Goal: Task Accomplishment & Management: Manage account settings

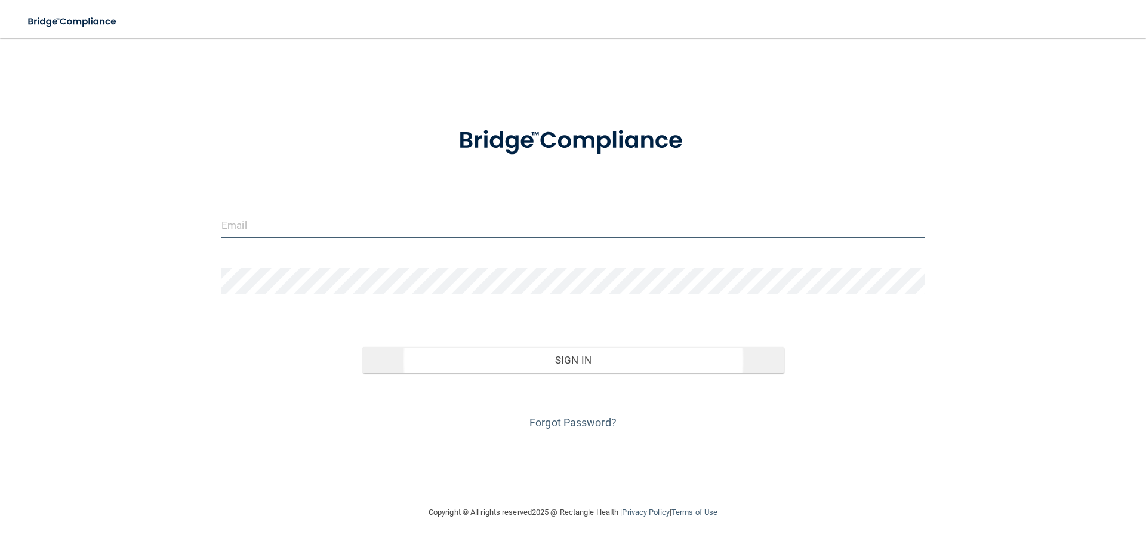
type input "[PERSON_NAME][EMAIL_ADDRESS][DOMAIN_NAME]"
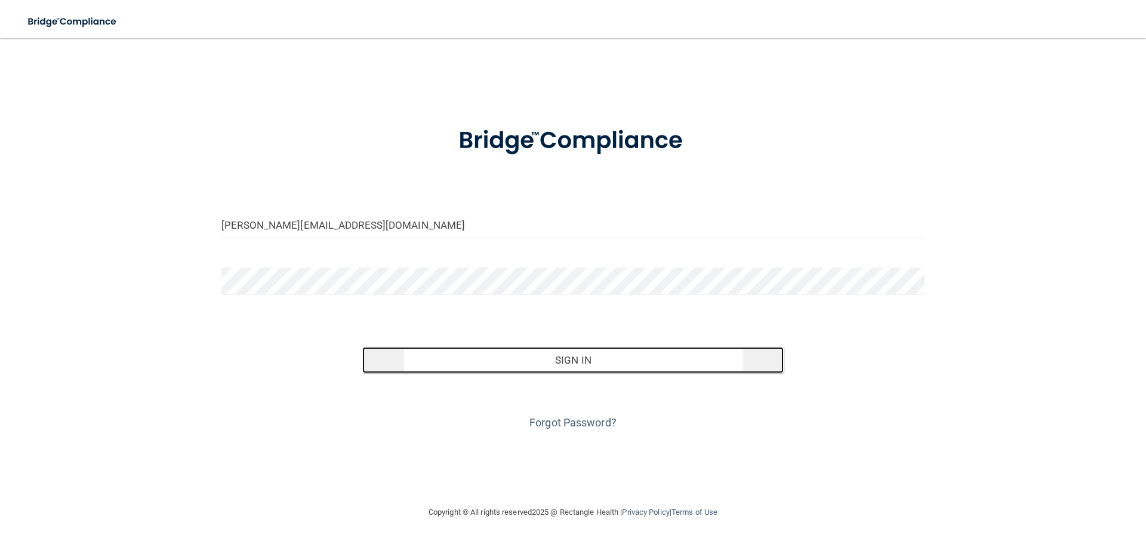
click at [622, 369] on button "Sign In" at bounding box center [573, 360] width 422 height 26
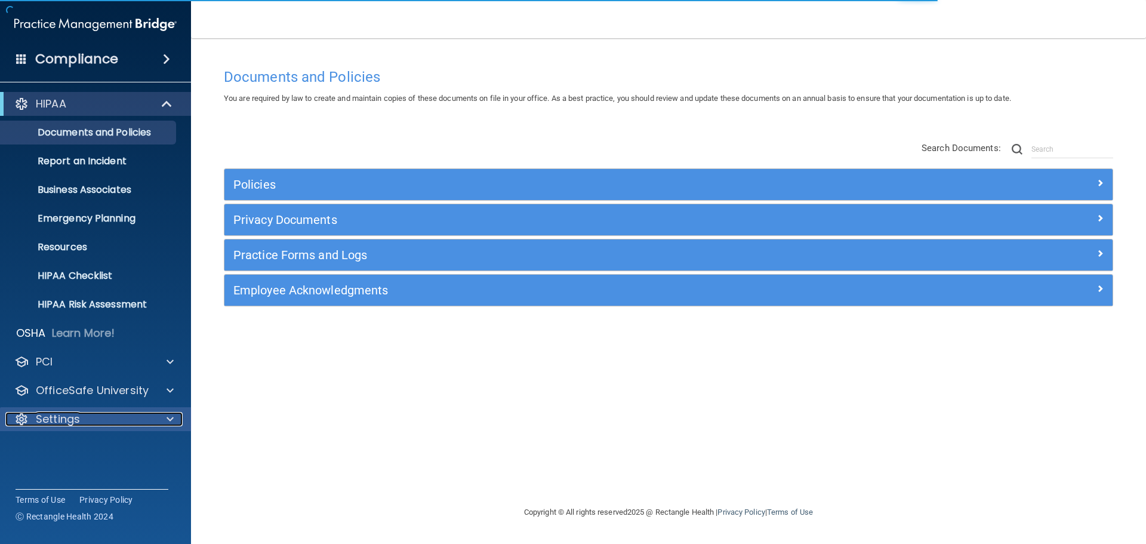
click at [112, 414] on div "Settings" at bounding box center [79, 419] width 148 height 14
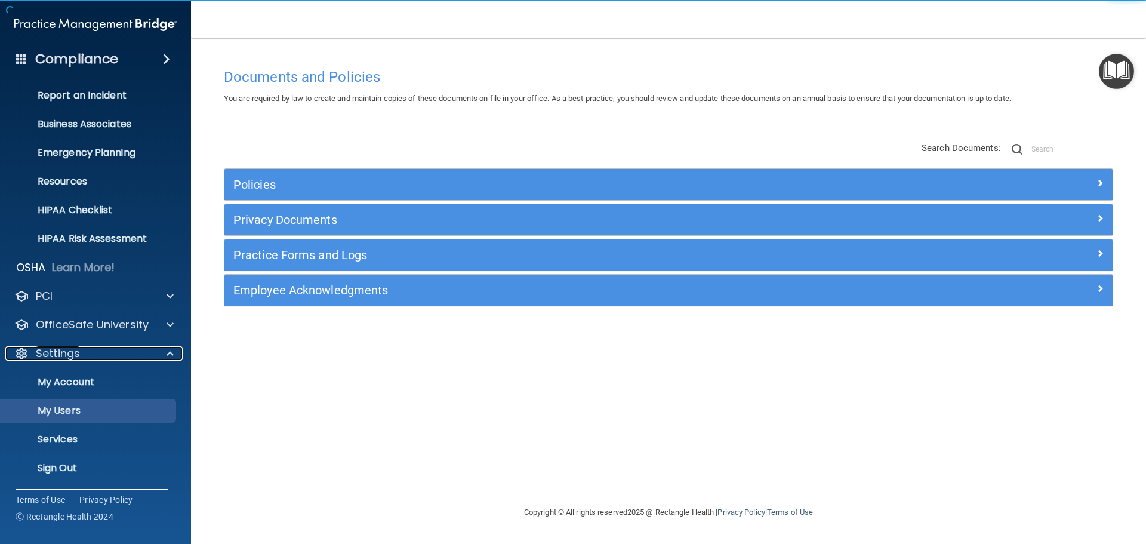
scroll to position [66, 0]
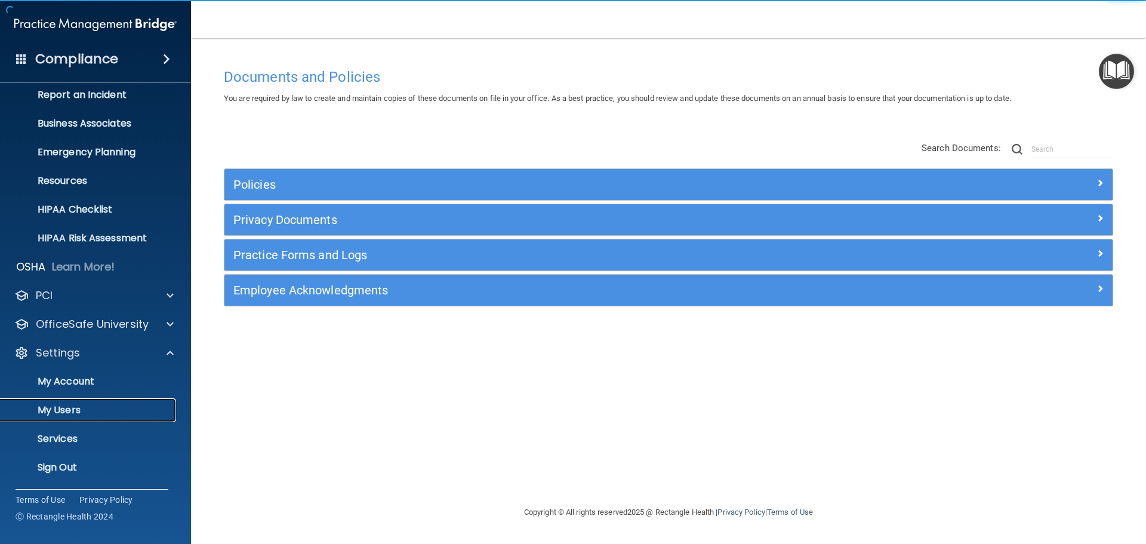
click at [122, 412] on p "My Users" at bounding box center [89, 410] width 163 height 12
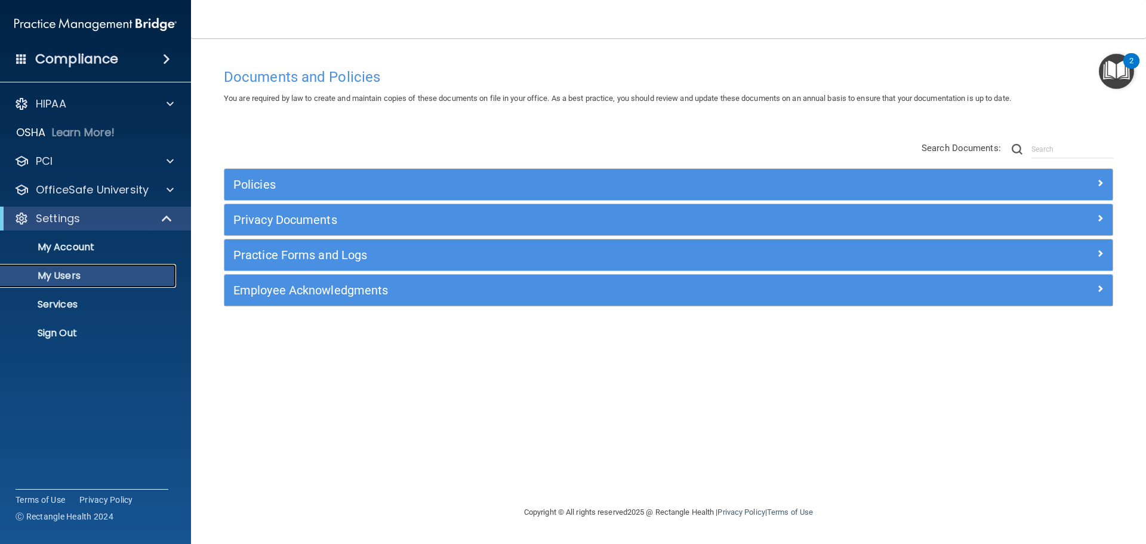
select select "20"
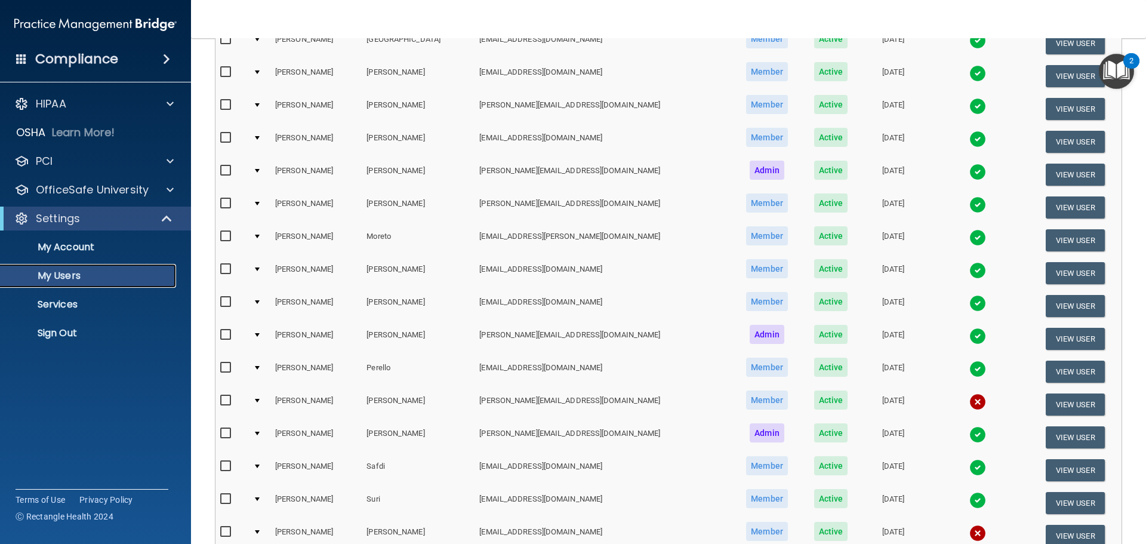
scroll to position [298, 0]
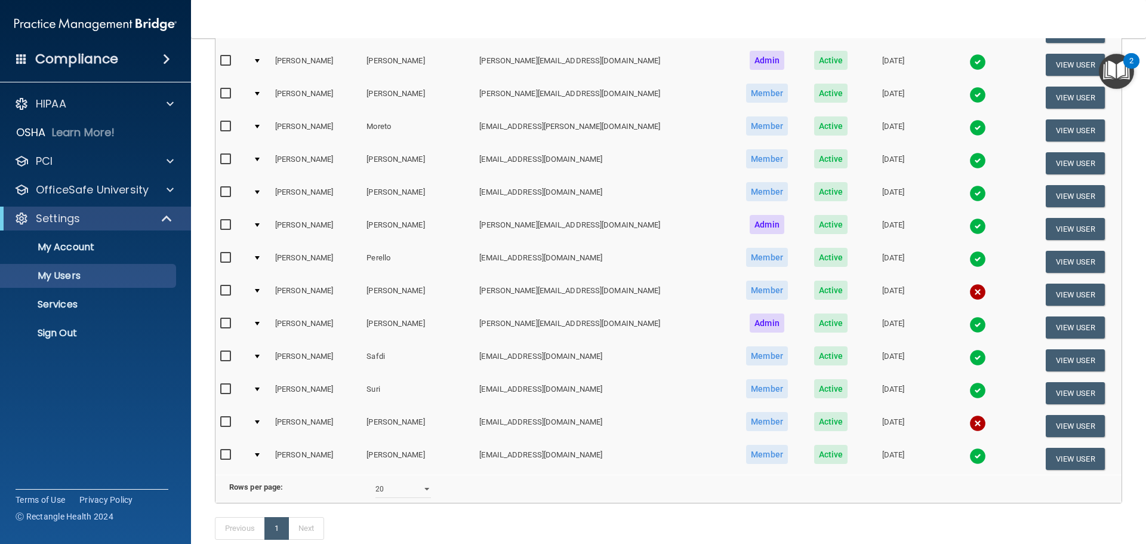
click at [262, 293] on td at bounding box center [259, 294] width 22 height 33
click at [261, 288] on td at bounding box center [259, 294] width 22 height 33
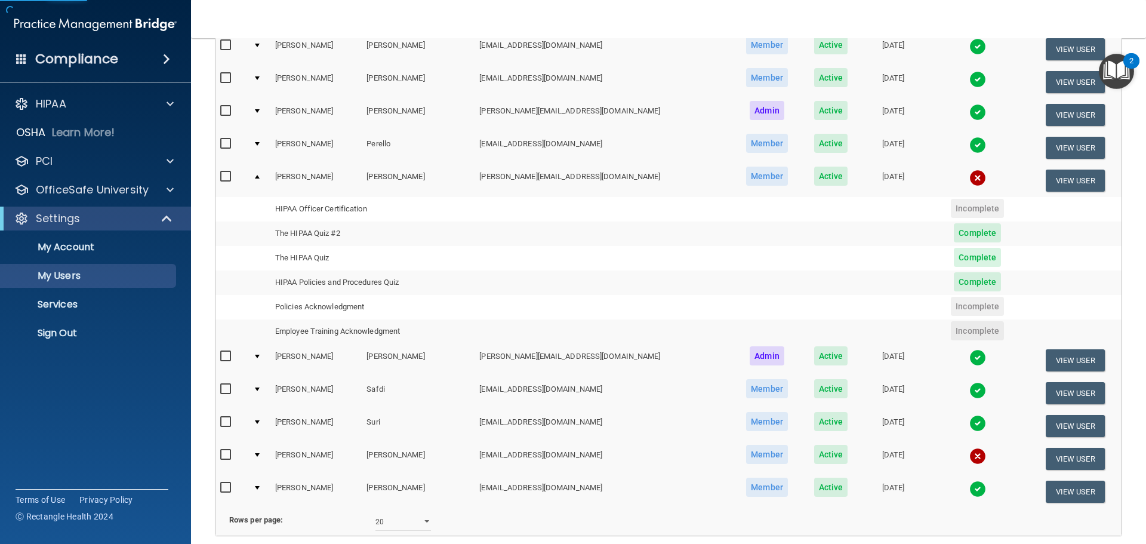
scroll to position [418, 0]
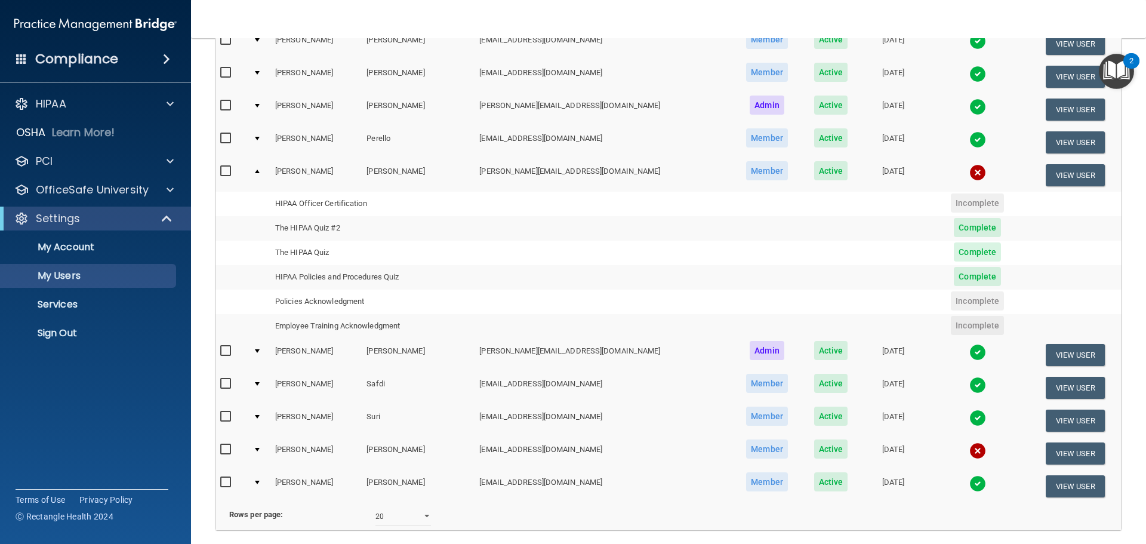
click at [145, 59] on div "Compliance" at bounding box center [95, 59] width 191 height 26
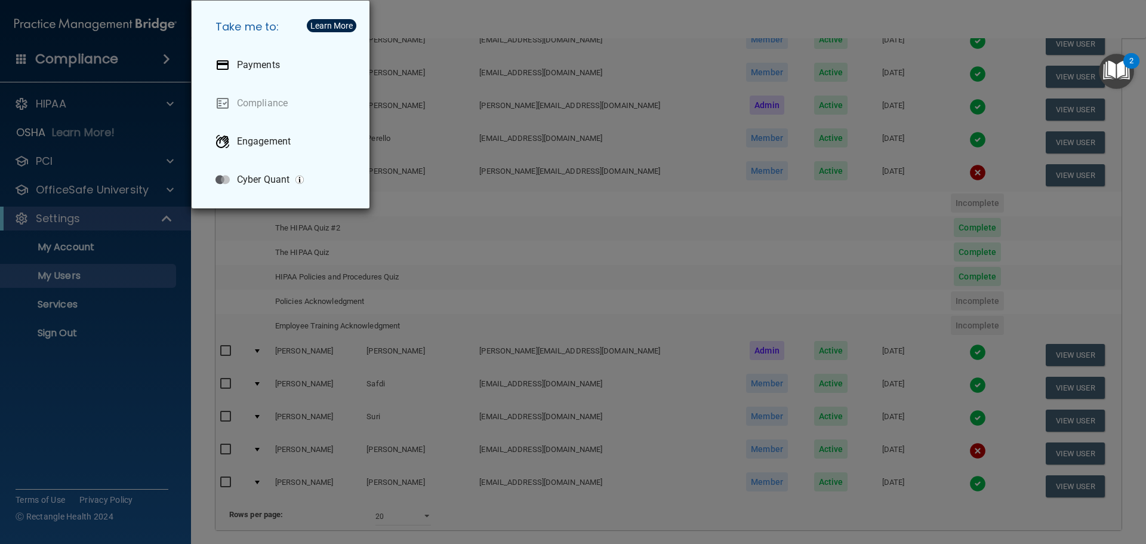
click at [92, 107] on div "Take me to: Payments Compliance Engagement Cyber Quant" at bounding box center [573, 272] width 1146 height 544
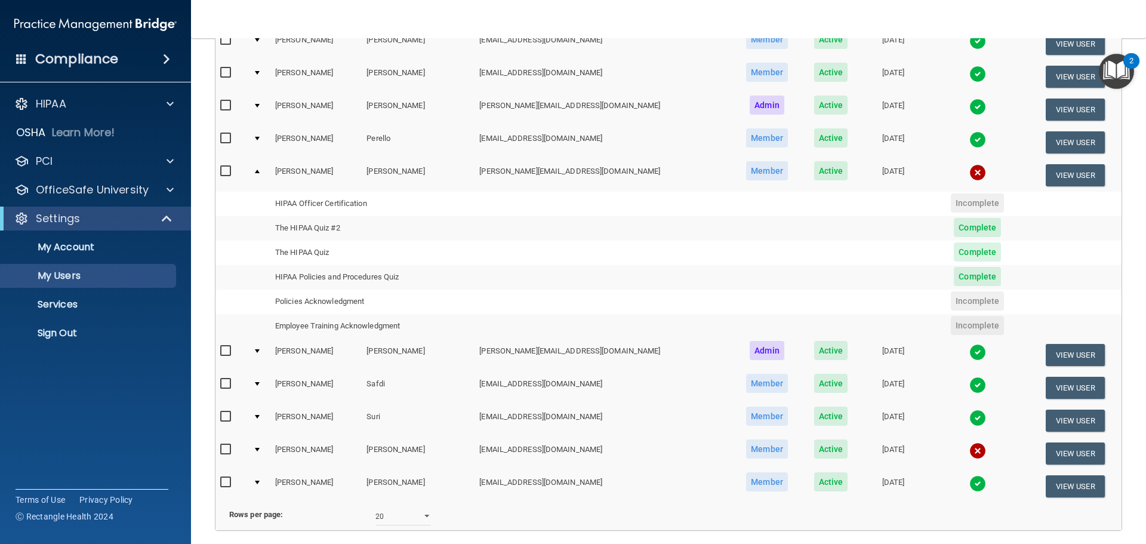
click at [101, 101] on div at bounding box center [573, 272] width 1146 height 544
click at [126, 110] on div "HIPAA" at bounding box center [79, 104] width 148 height 14
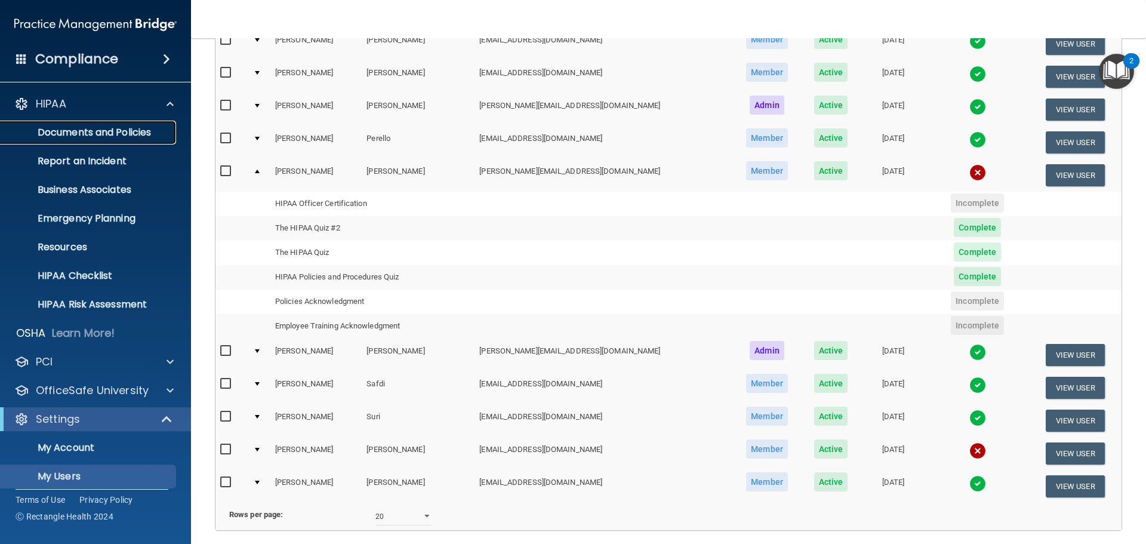
click at [137, 134] on p "Documents and Policies" at bounding box center [89, 133] width 163 height 12
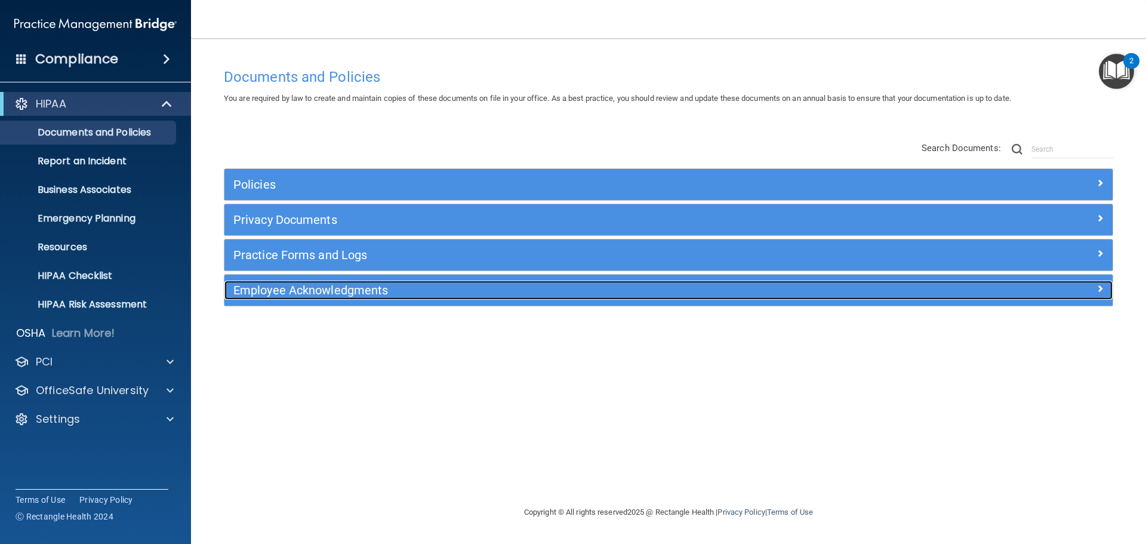
click at [402, 289] on h5 "Employee Acknowledgments" at bounding box center [557, 289] width 648 height 13
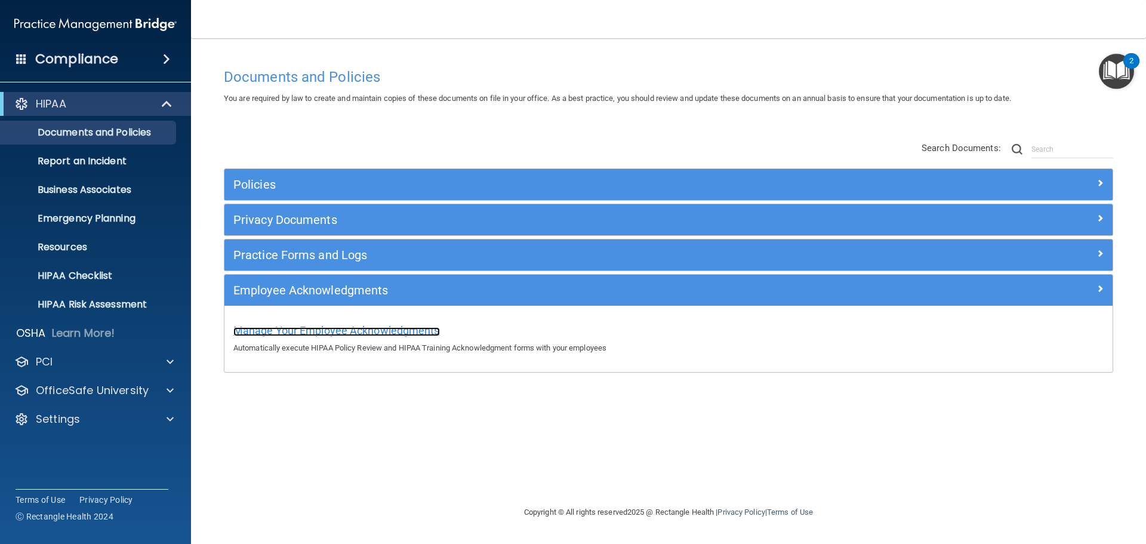
click at [396, 331] on span "Manage Your Employee Acknowledgments" at bounding box center [336, 330] width 207 height 13
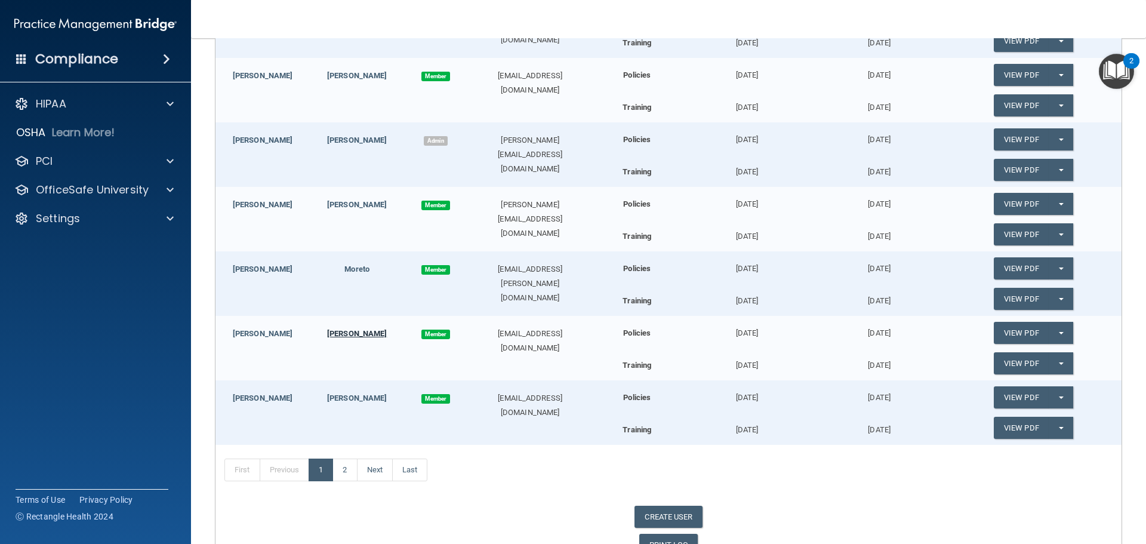
scroll to position [508, 0]
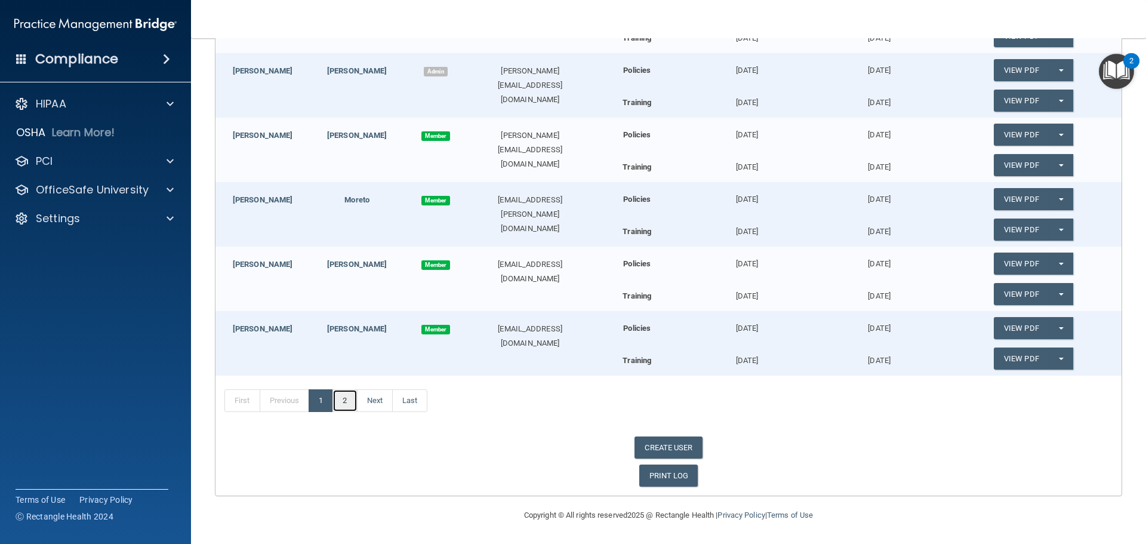
click at [353, 401] on link "2" at bounding box center [344, 400] width 24 height 23
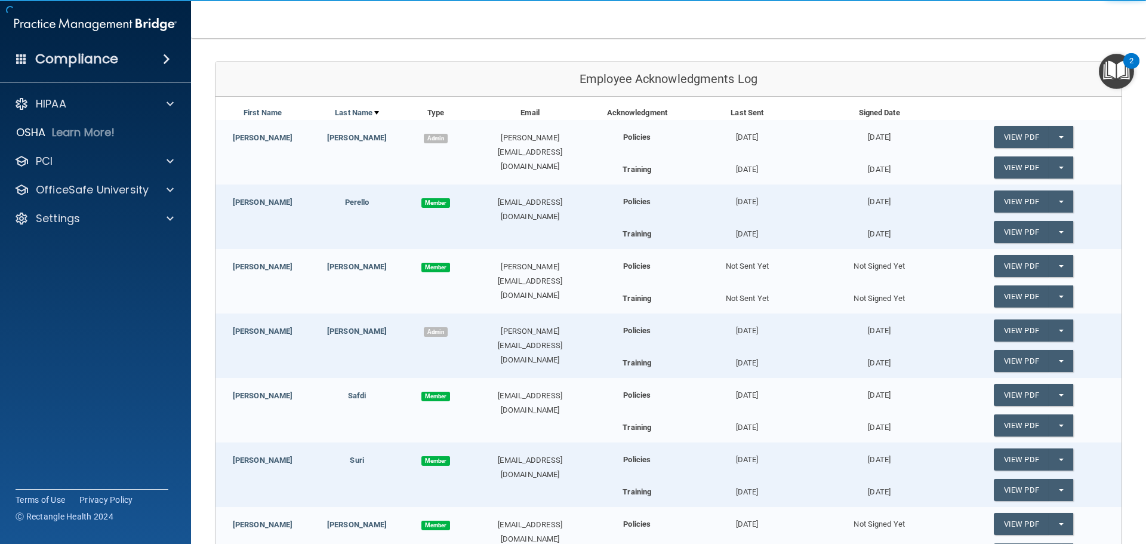
scroll to position [179, 0]
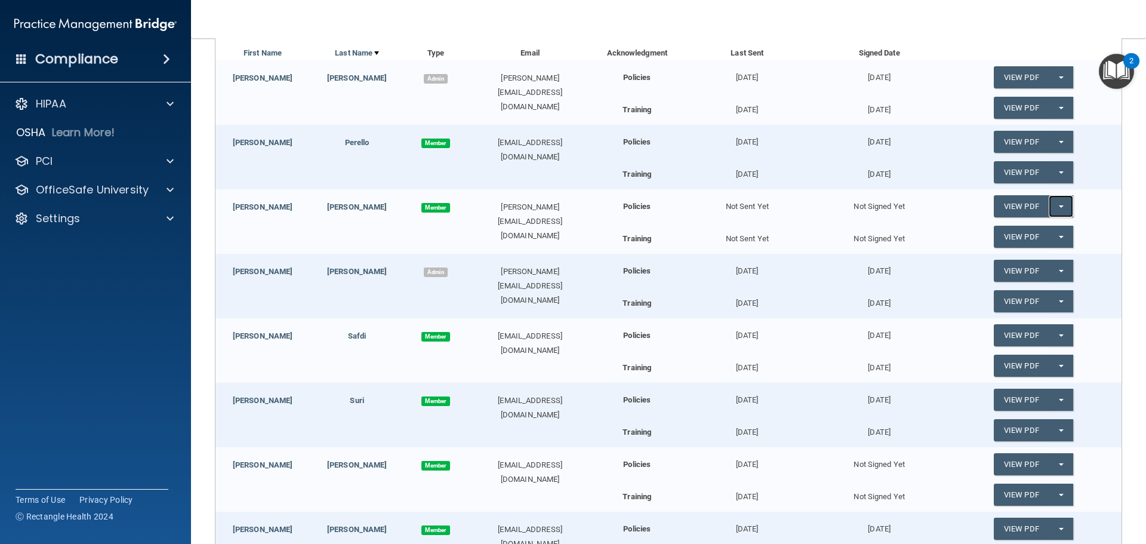
click at [1056, 207] on button "Split button!" at bounding box center [1061, 206] width 24 height 22
click at [1041, 228] on link "Send Acknowledgment" at bounding box center [1045, 230] width 103 height 18
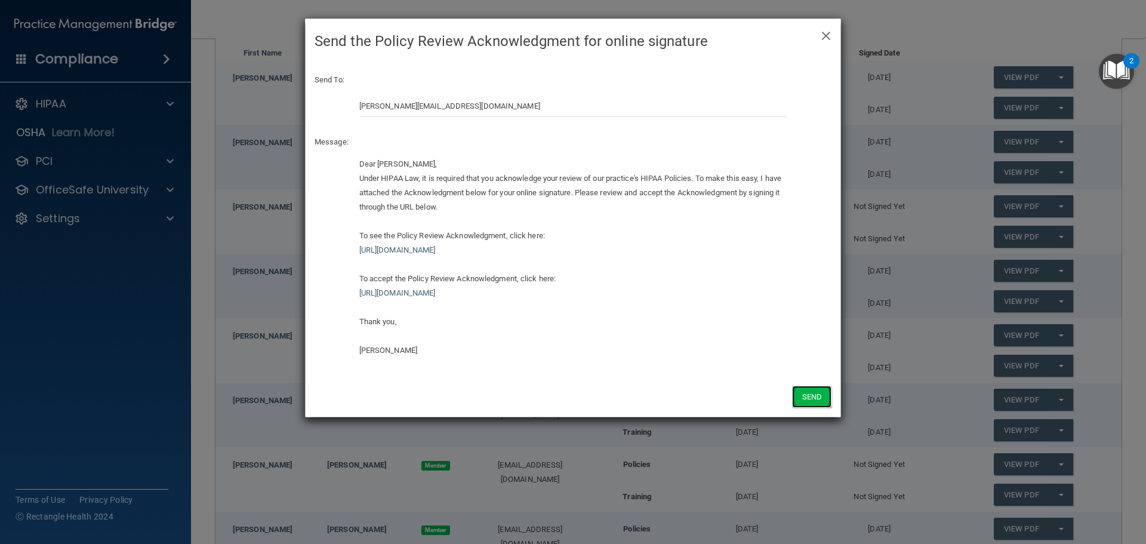
click at [801, 393] on button "Send" at bounding box center [811, 397] width 39 height 22
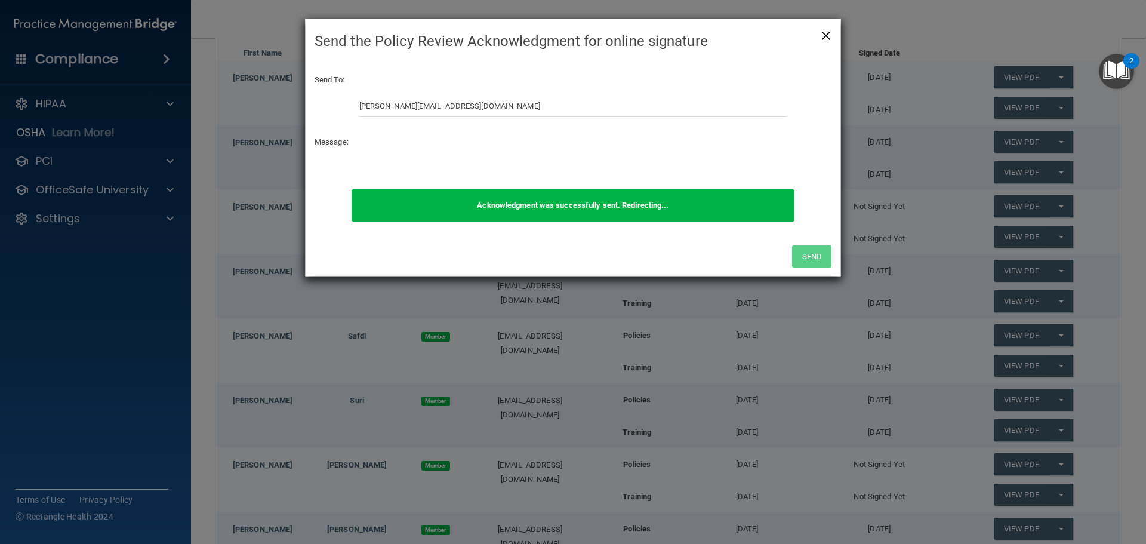
click at [831, 36] on span "×" at bounding box center [826, 34] width 11 height 24
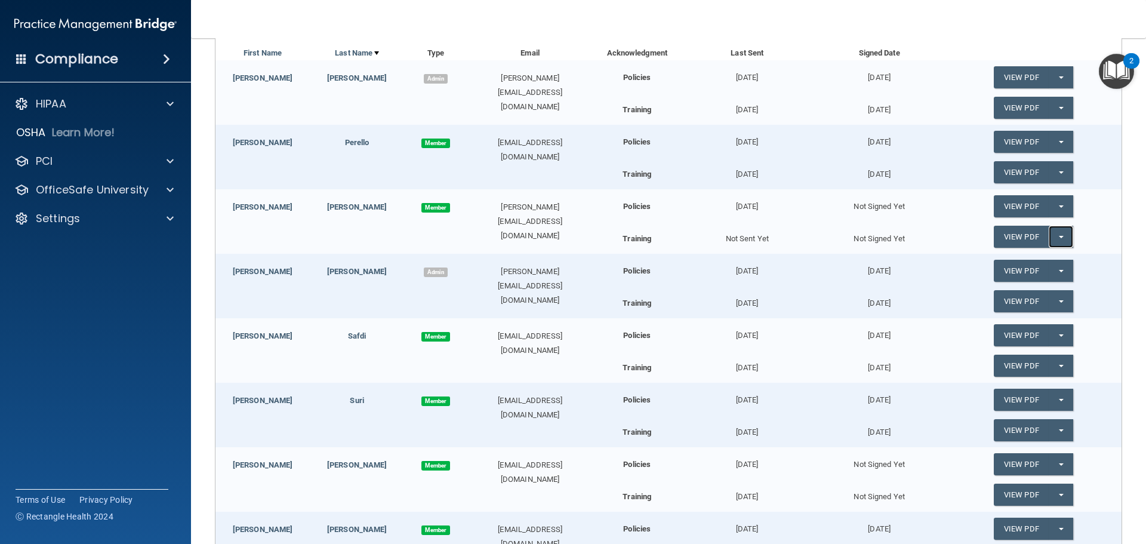
click at [1056, 242] on button "Split button!" at bounding box center [1061, 237] width 24 height 22
click at [1040, 260] on link "Send Acknowledgment PDF" at bounding box center [1053, 261] width 119 height 18
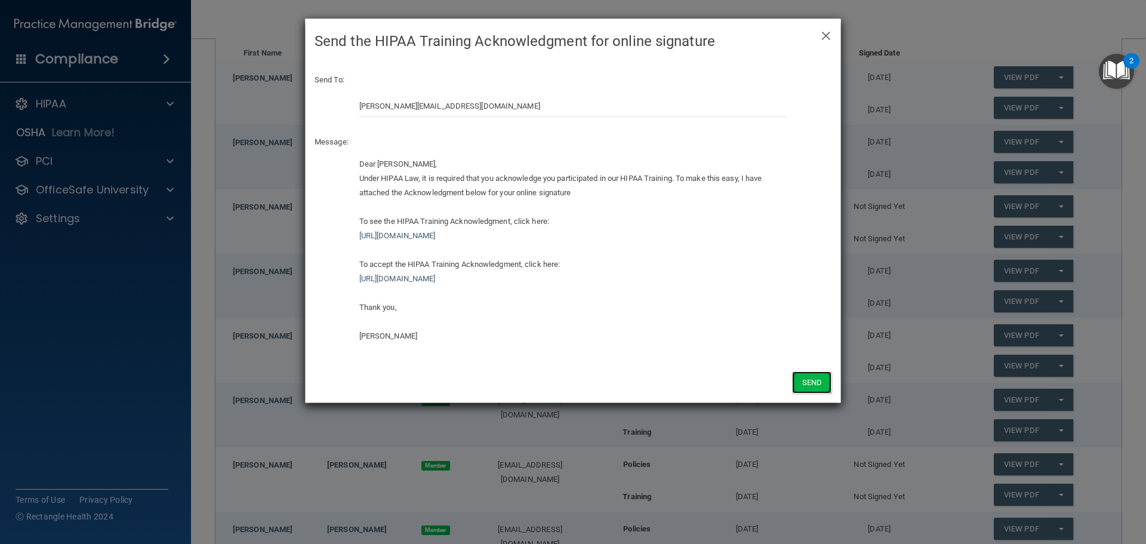
click at [806, 380] on button "Send" at bounding box center [811, 382] width 39 height 22
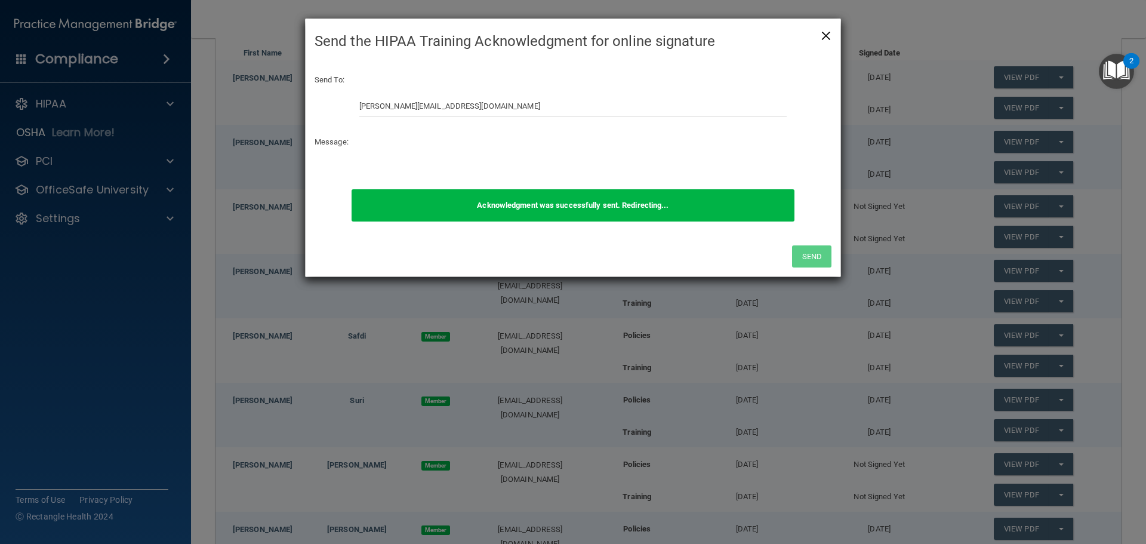
click at [828, 39] on span "×" at bounding box center [826, 34] width 11 height 24
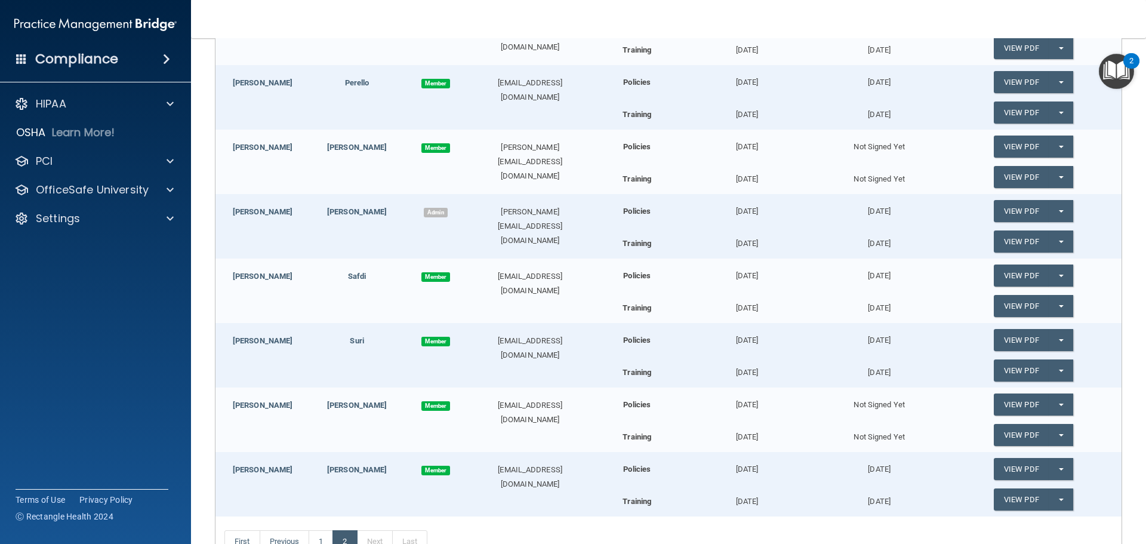
scroll to position [380, 0]
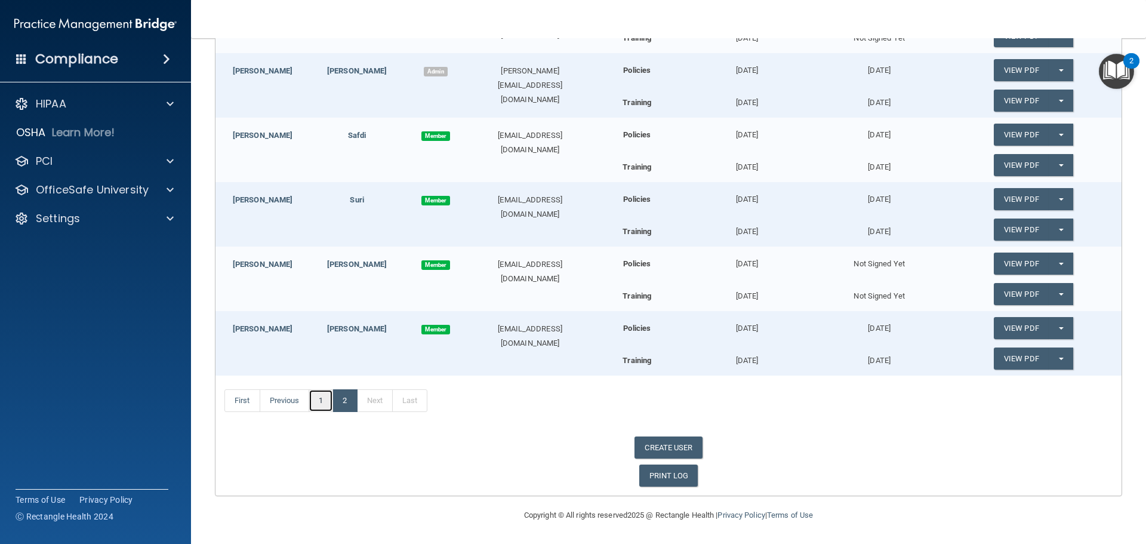
click at [328, 401] on link "1" at bounding box center [321, 400] width 24 height 23
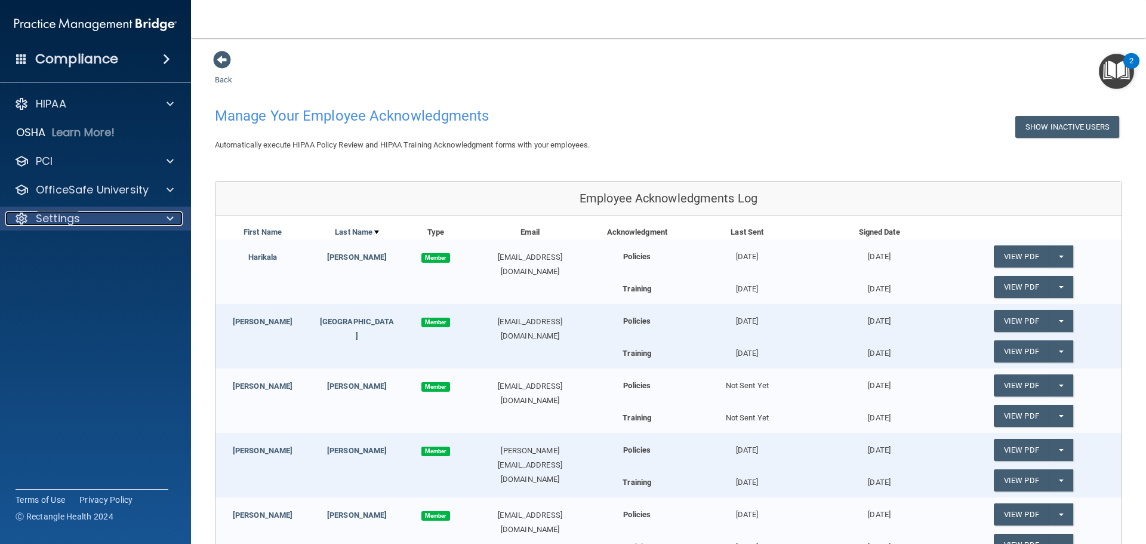
click at [100, 225] on div "Settings" at bounding box center [79, 218] width 148 height 14
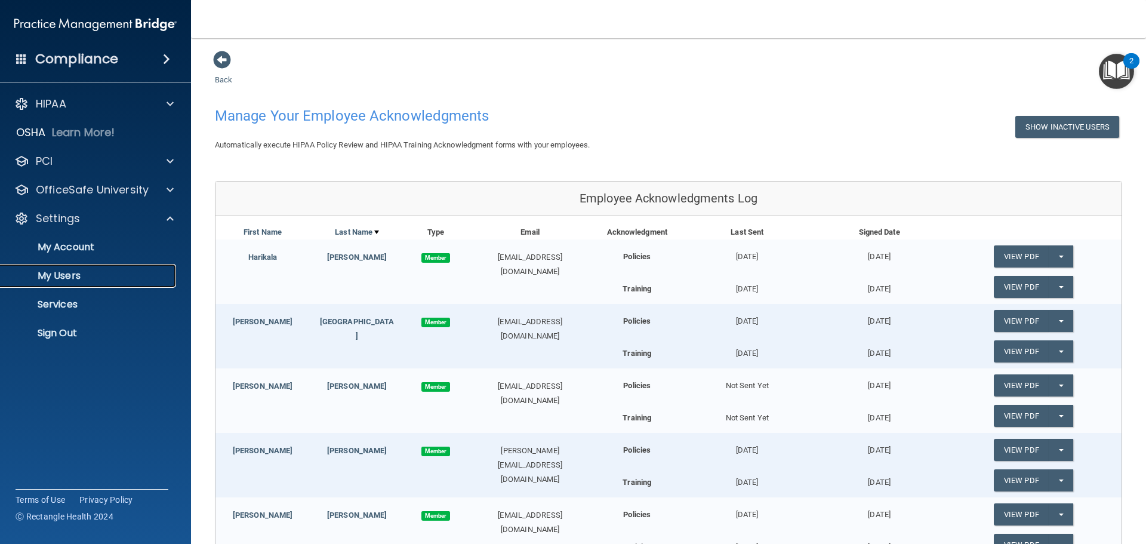
click at [99, 282] on link "My Users" at bounding box center [82, 276] width 188 height 24
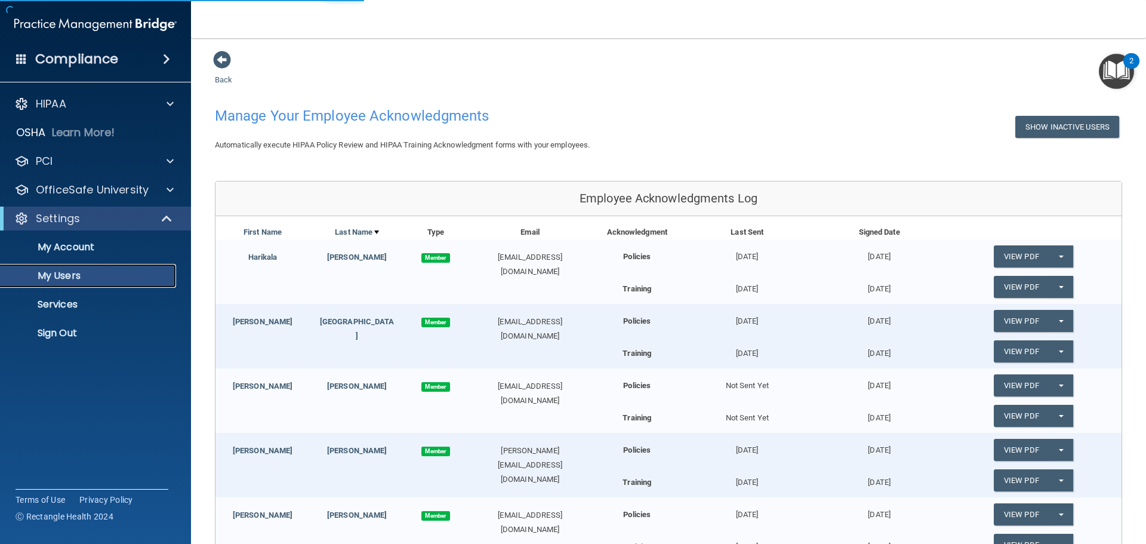
select select "20"
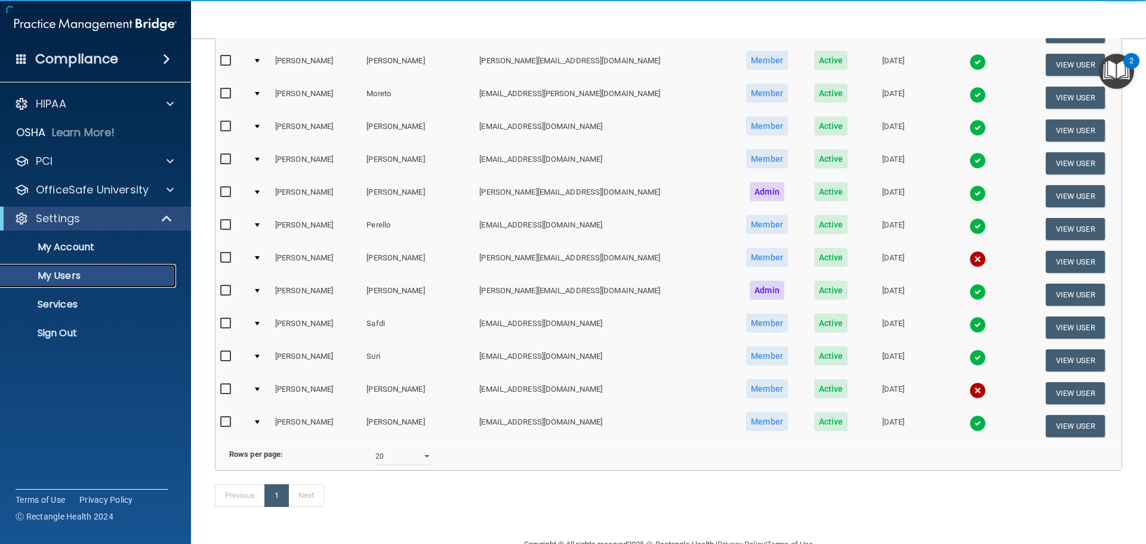
scroll to position [259, 0]
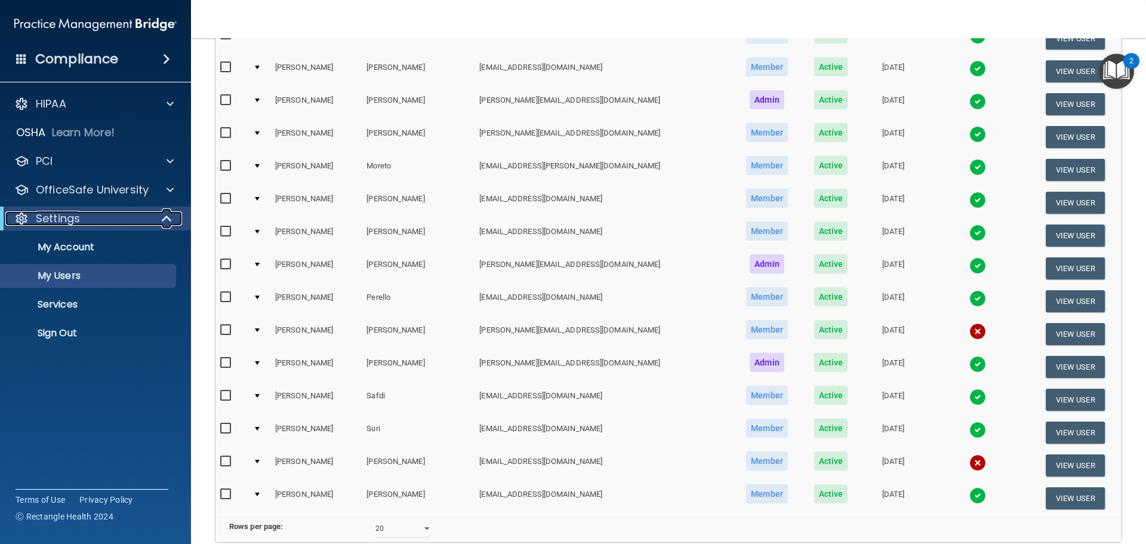
click at [104, 218] on div "Settings" at bounding box center [78, 218] width 147 height 14
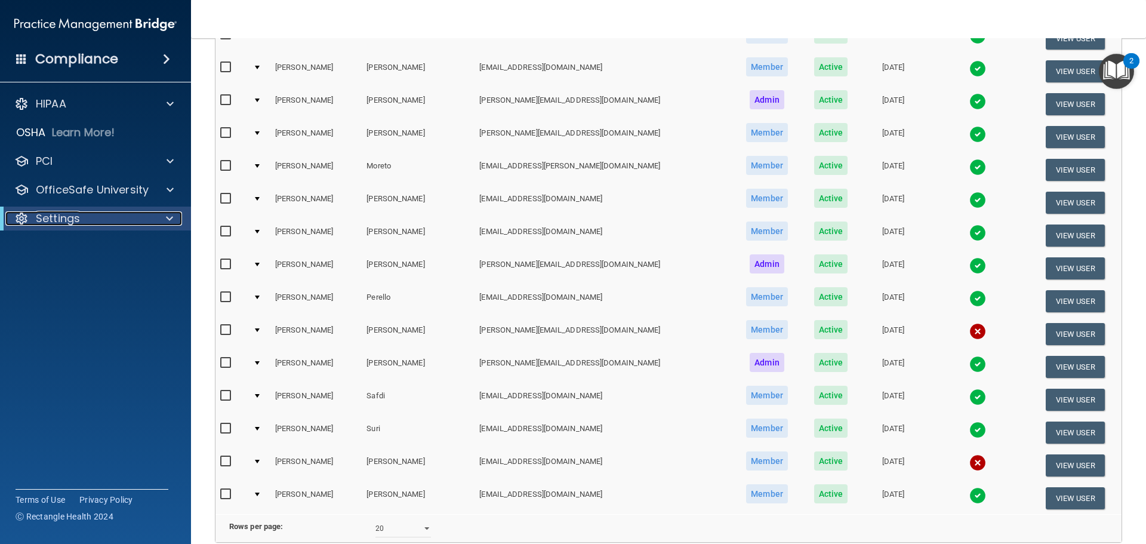
click at [103, 224] on div "Settings" at bounding box center [78, 218] width 147 height 14
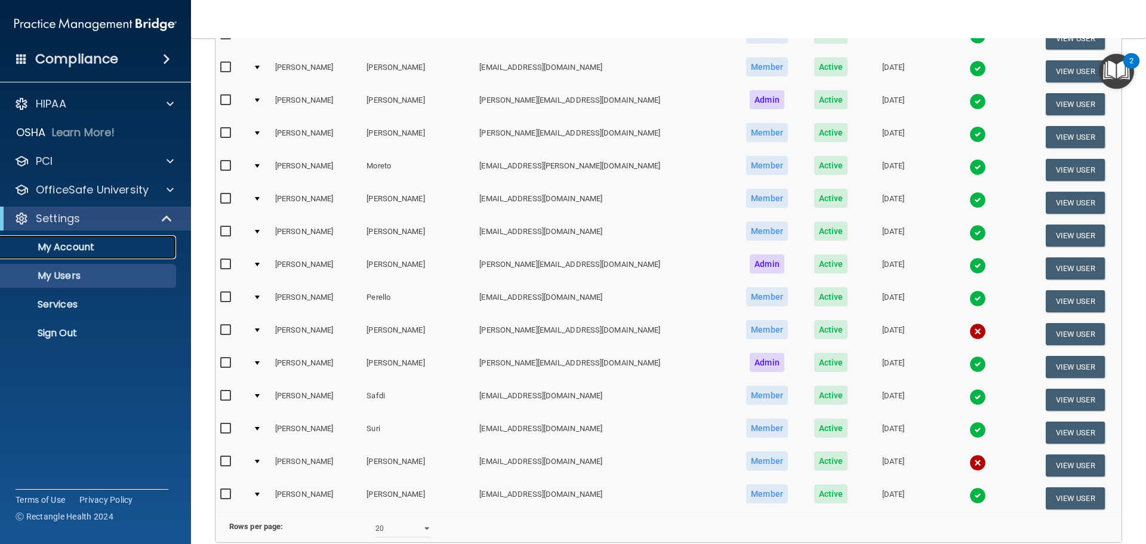
click at [97, 241] on link "My Account" at bounding box center [82, 247] width 188 height 24
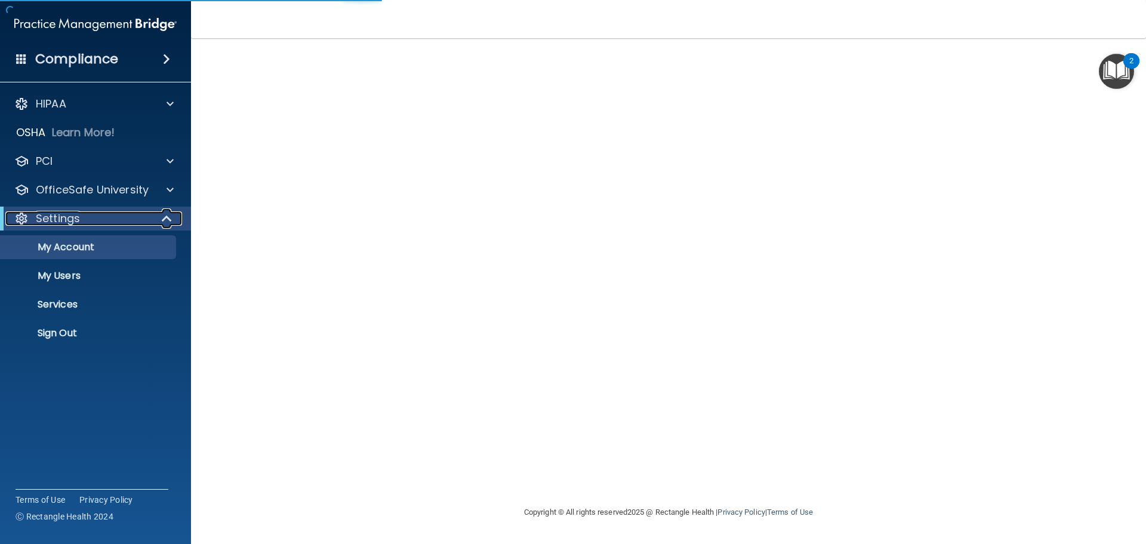
click at [102, 220] on div "Settings" at bounding box center [78, 218] width 147 height 14
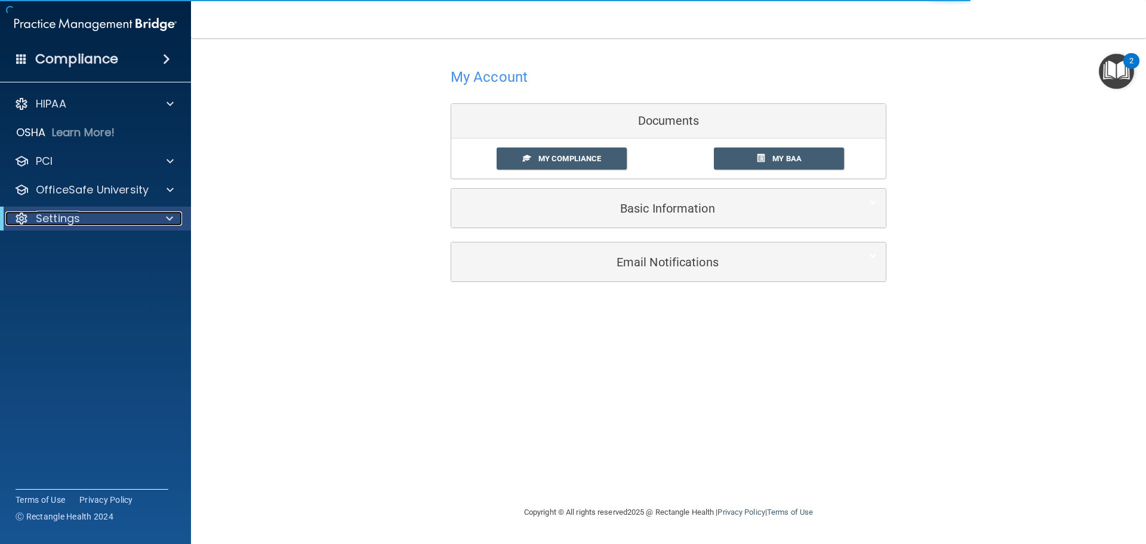
click at [100, 221] on div "Settings" at bounding box center [78, 218] width 147 height 14
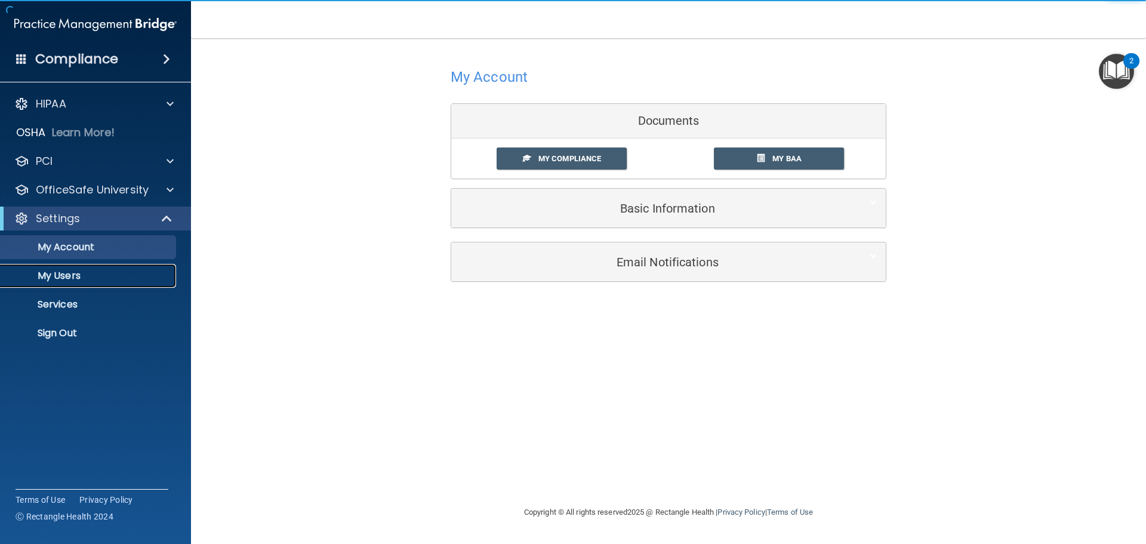
click at [91, 273] on p "My Users" at bounding box center [89, 276] width 163 height 12
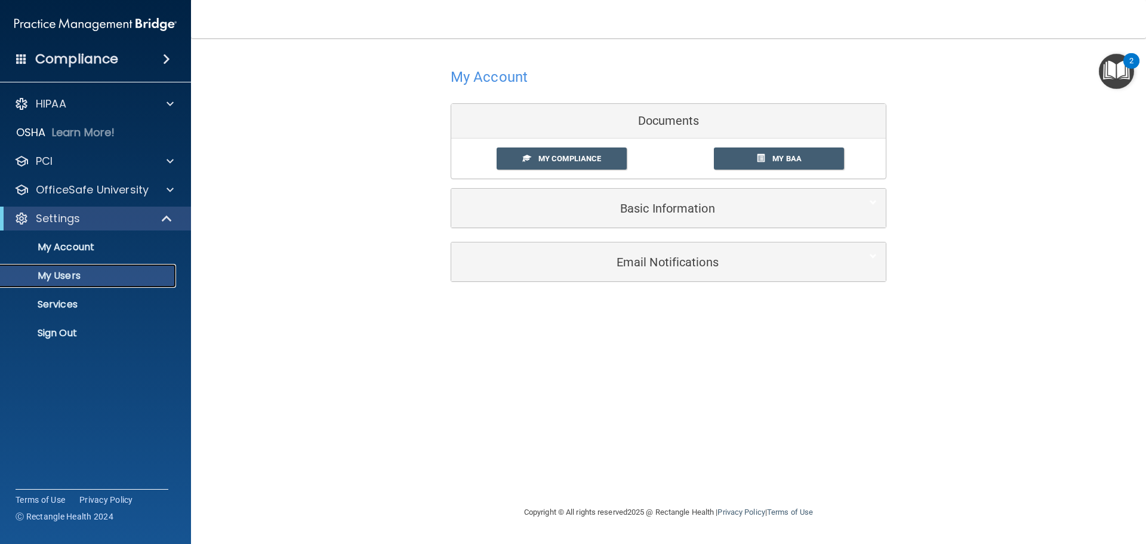
select select "20"
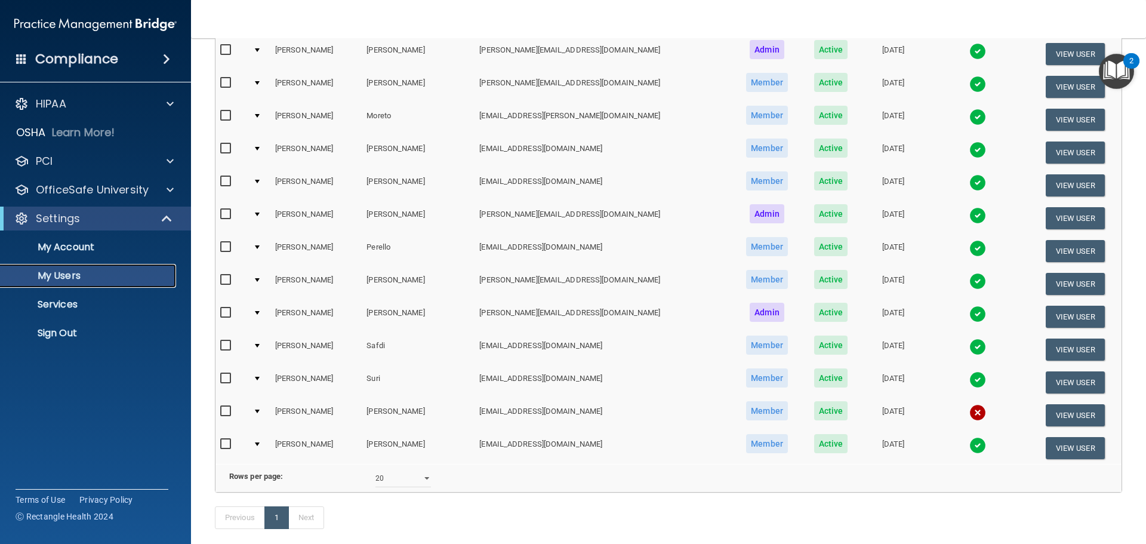
scroll to position [378, 0]
